Goal: Check status: Check status

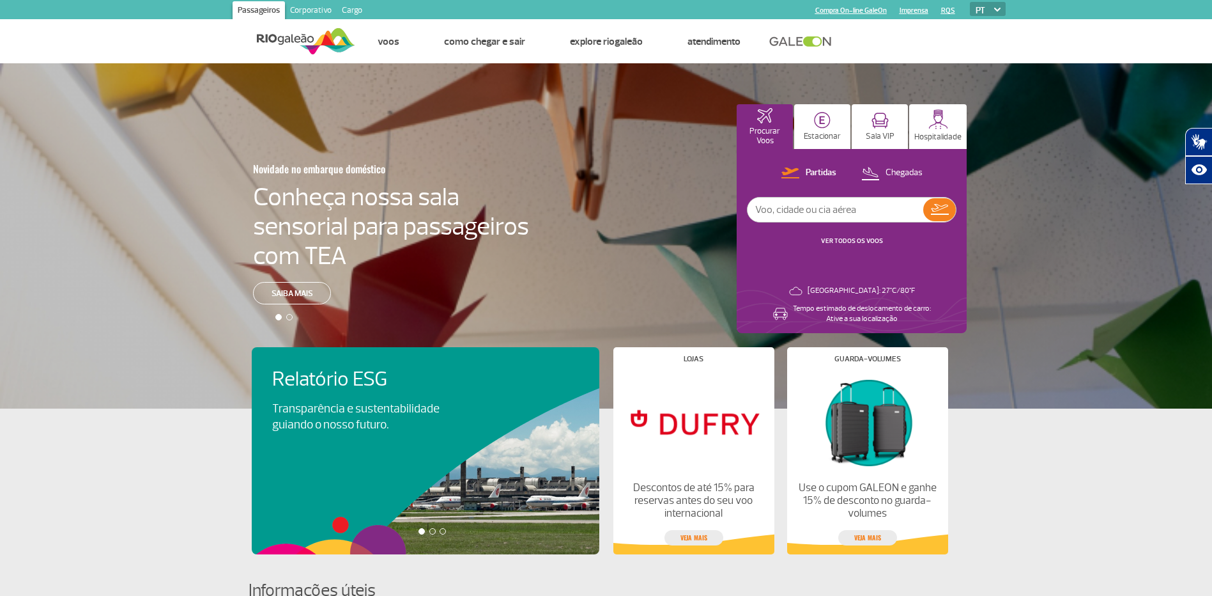
click at [1114, 398] on div "Novidade no embarque doméstico Conheça nossa sala sensorial para passageiros co…" at bounding box center [606, 235] width 1212 height 345
click at [843, 213] on input "text" at bounding box center [836, 209] width 176 height 24
type input "1070"
click at [865, 171] on img at bounding box center [870, 172] width 18 height 17
click at [948, 208] on img at bounding box center [939, 210] width 19 height 18
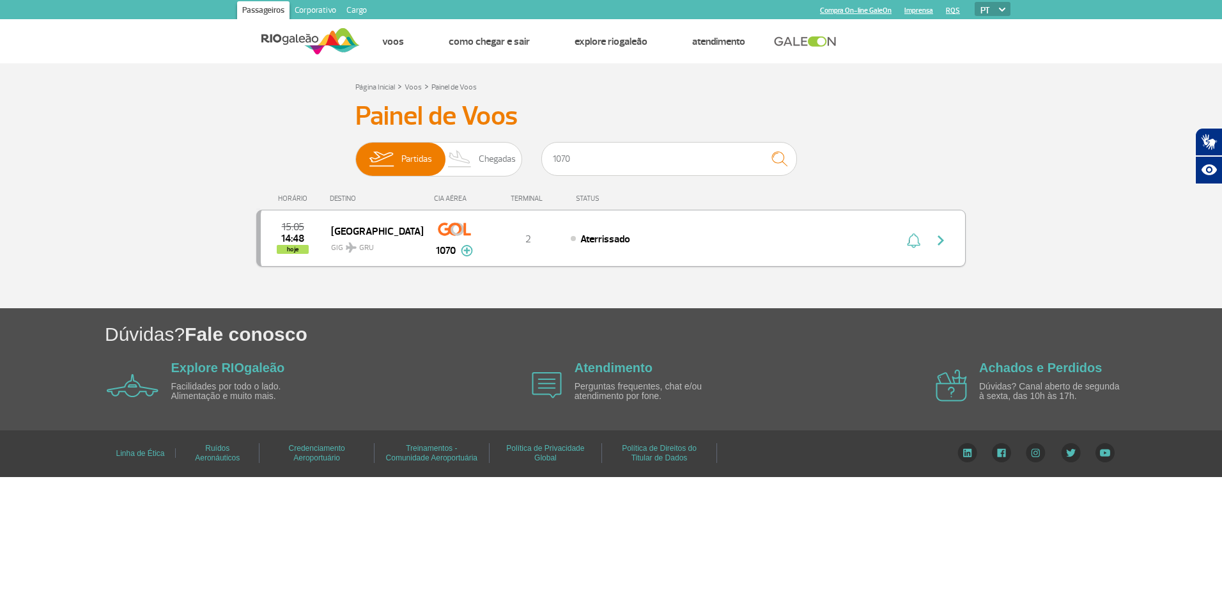
click at [947, 238] on img "button" at bounding box center [940, 240] width 15 height 15
click at [495, 162] on span "Chegadas" at bounding box center [497, 159] width 37 height 33
click at [355, 153] on input "Partidas Chegadas" at bounding box center [355, 153] width 0 height 0
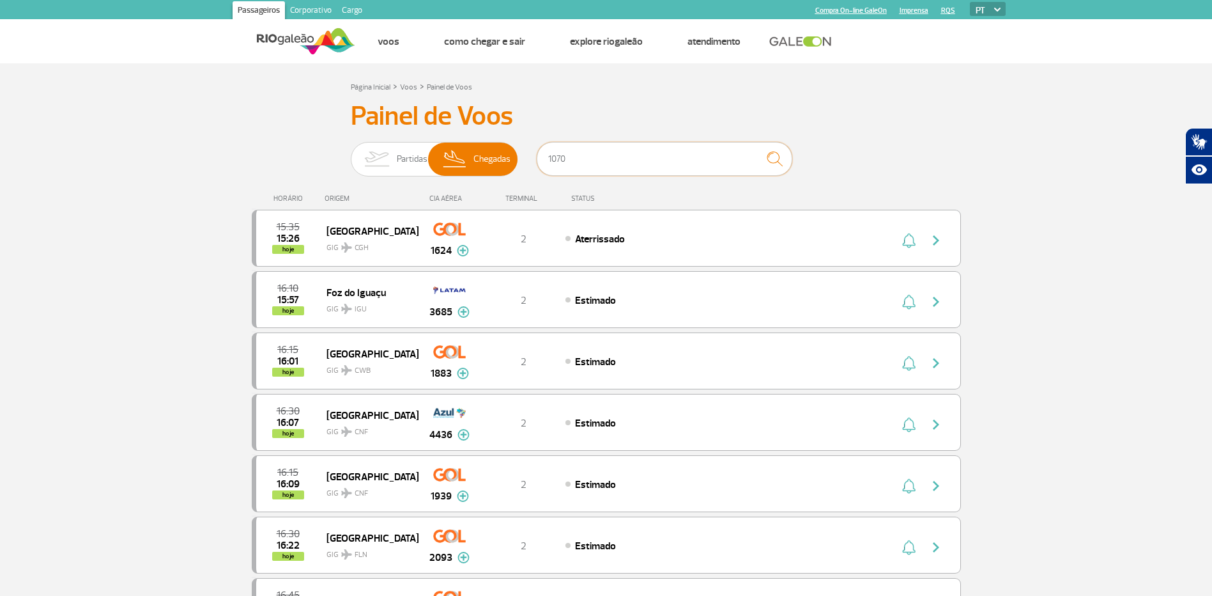
click at [734, 164] on input "1070" at bounding box center [665, 159] width 256 height 34
click at [783, 155] on img "submit" at bounding box center [774, 159] width 27 height 26
click at [392, 157] on img at bounding box center [377, 159] width 40 height 33
click at [351, 153] on input "Partidas Chegadas" at bounding box center [351, 153] width 0 height 0
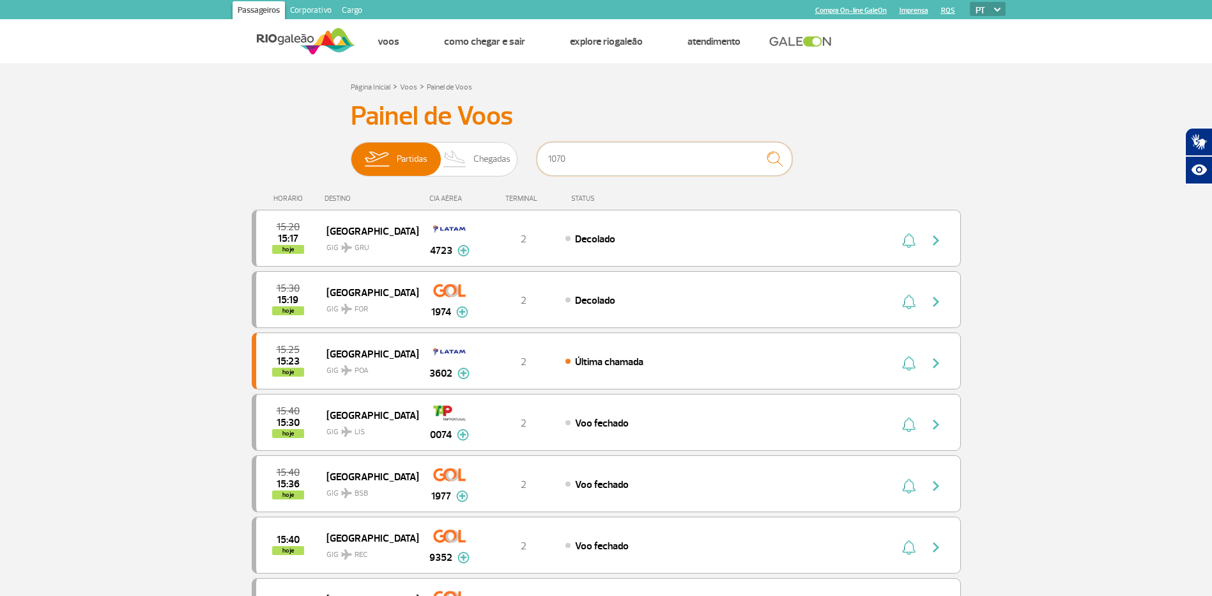
click at [584, 166] on input "1070" at bounding box center [665, 159] width 256 height 34
click at [778, 162] on img "submit" at bounding box center [774, 159] width 27 height 26
click at [613, 164] on input "1070" at bounding box center [665, 159] width 256 height 34
drag, startPoint x: 499, startPoint y: 152, endPoint x: 513, endPoint y: 161, distance: 16.7
click at [497, 153] on span "Chegadas" at bounding box center [492, 159] width 37 height 33
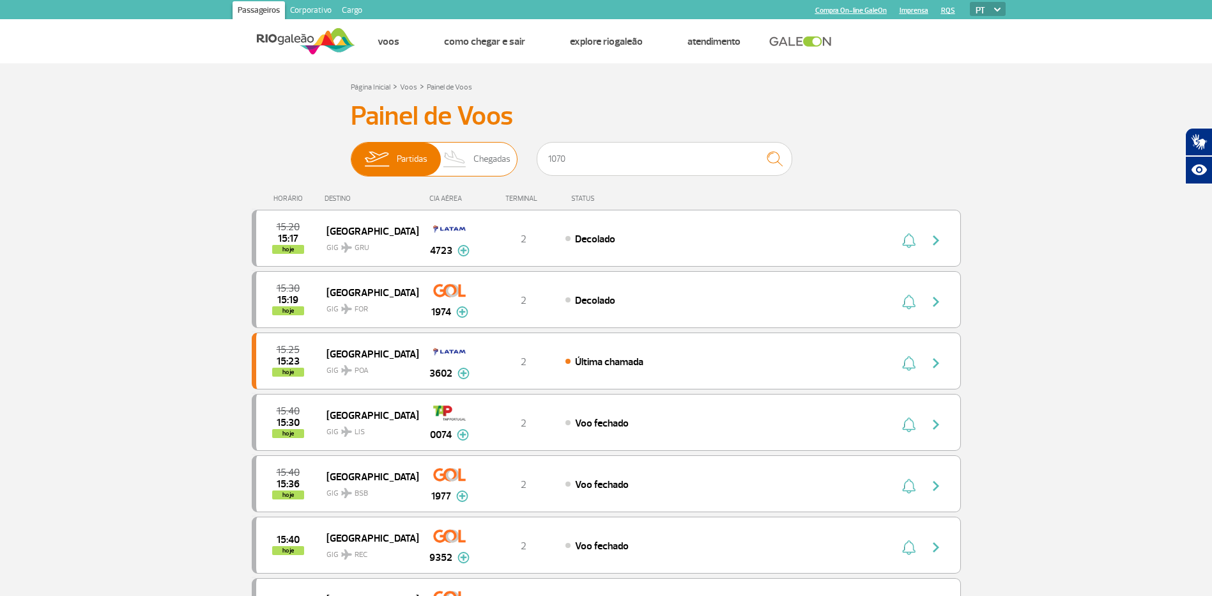
click at [351, 153] on input "Partidas Chegadas" at bounding box center [351, 153] width 0 height 0
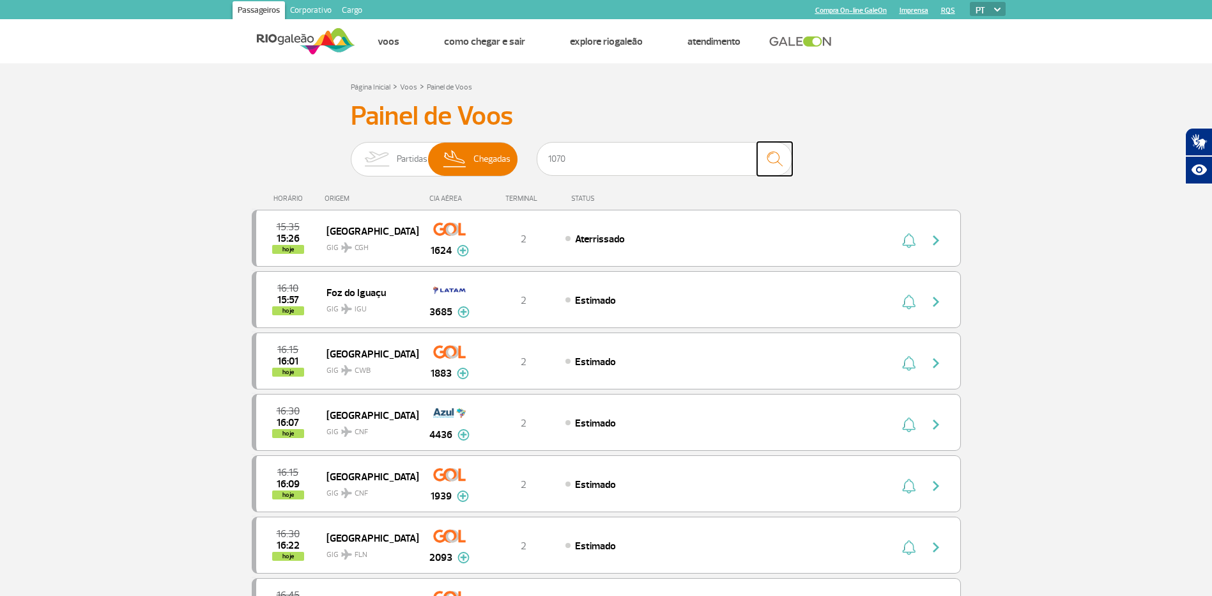
click at [782, 161] on img "submit" at bounding box center [774, 159] width 27 height 26
click at [783, 160] on img "submit" at bounding box center [774, 159] width 27 height 26
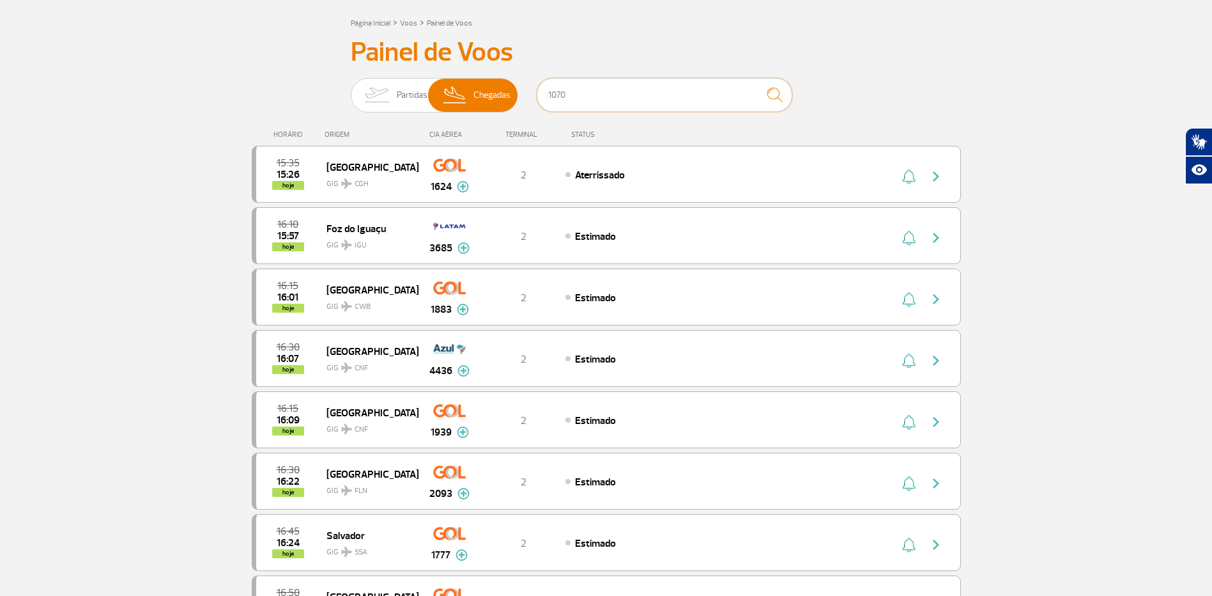
click at [645, 105] on input "1070" at bounding box center [665, 95] width 256 height 34
click at [643, 100] on input "1070" at bounding box center [665, 95] width 256 height 34
click at [769, 87] on img "submit" at bounding box center [774, 95] width 27 height 26
click at [594, 91] on input "1070" at bounding box center [665, 95] width 256 height 34
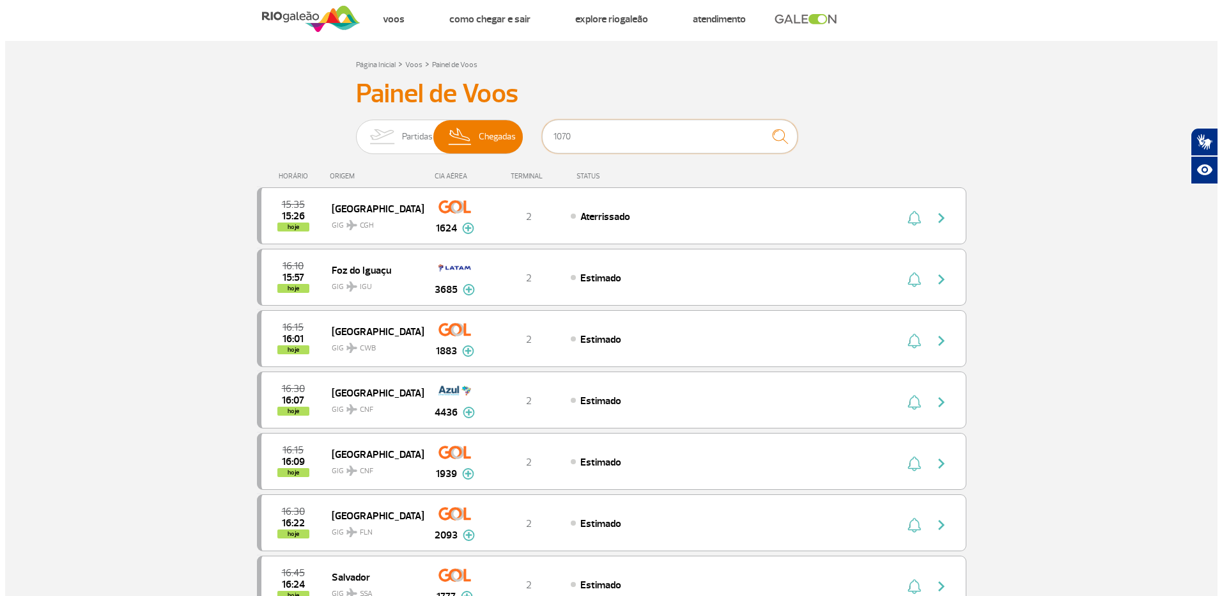
scroll to position [0, 0]
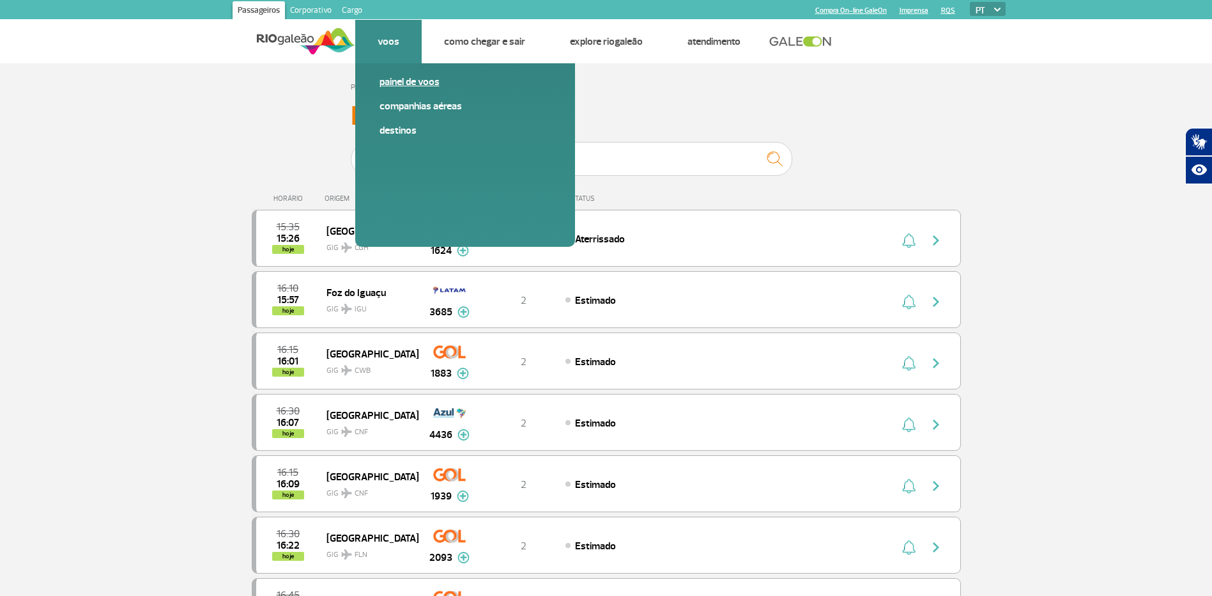
click at [393, 87] on link "Painel de voos" at bounding box center [465, 82] width 171 height 14
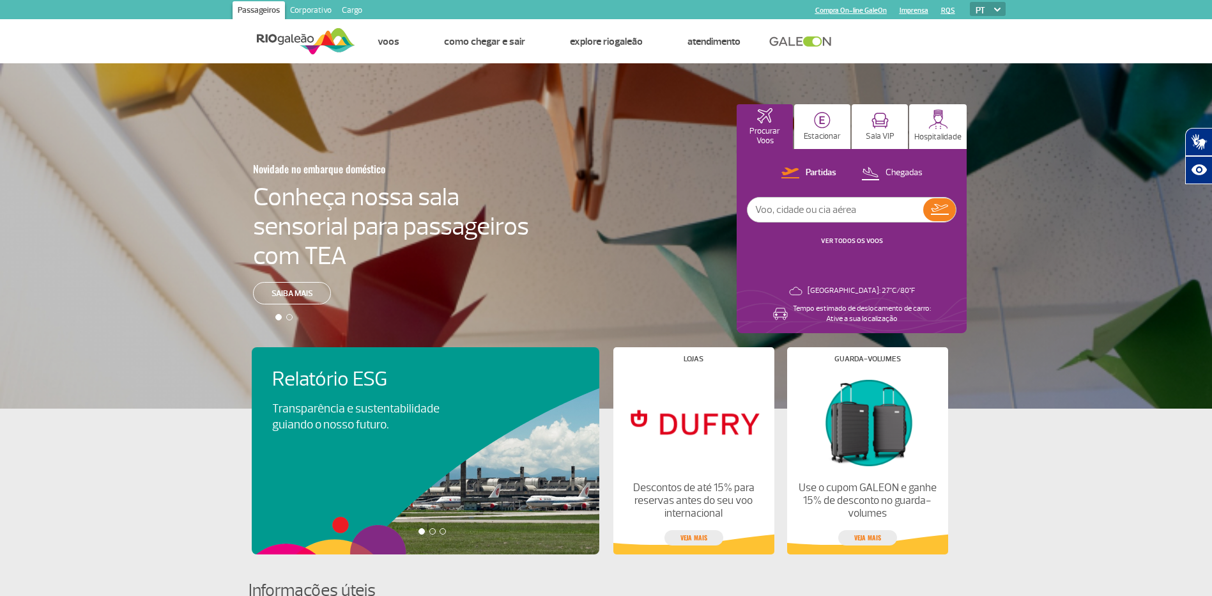
click at [828, 212] on input "text" at bounding box center [836, 209] width 176 height 24
click at [884, 166] on button "Chegadas" at bounding box center [892, 173] width 69 height 17
click at [779, 210] on input "text" at bounding box center [836, 209] width 176 height 24
type input "1070"
click at [946, 208] on img at bounding box center [939, 210] width 19 height 18
